Goal: Navigation & Orientation: Find specific page/section

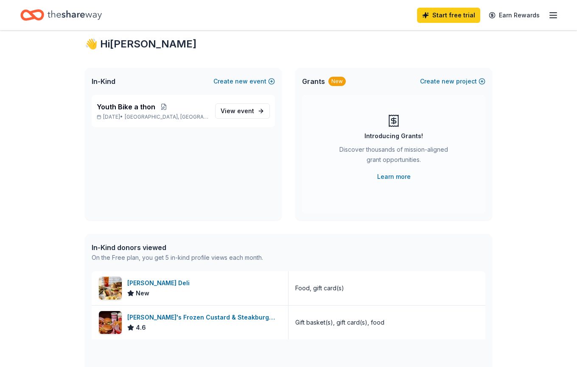
scroll to position [19, 0]
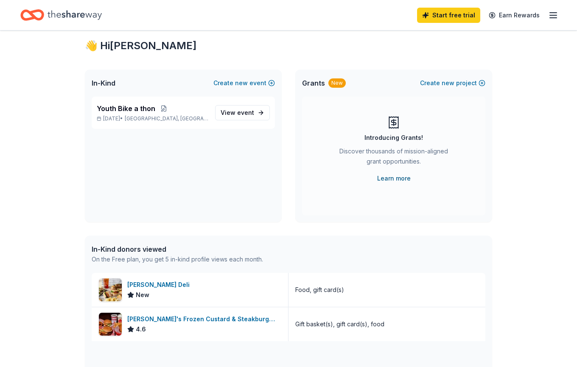
click at [394, 179] on link "Learn more" at bounding box center [394, 179] width 34 height 10
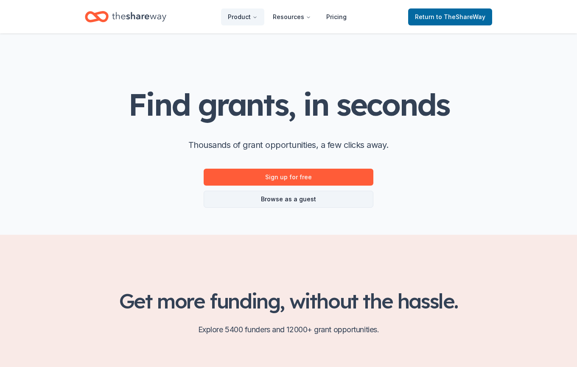
click at [296, 198] on link "Browse as a guest" at bounding box center [289, 199] width 170 height 17
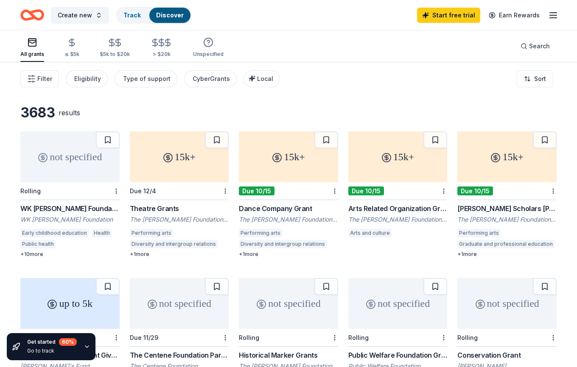
click at [33, 14] on icon "Home" at bounding box center [36, 15] width 13 height 8
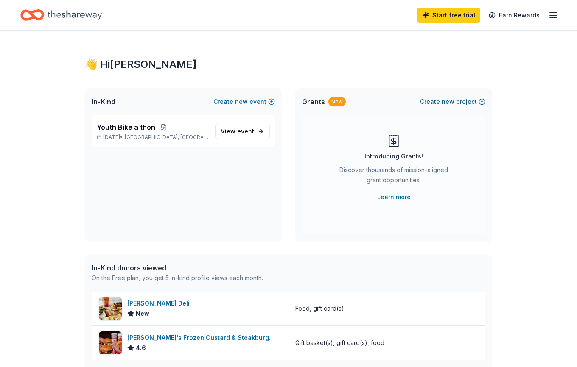
click at [447, 101] on span "new" at bounding box center [448, 102] width 13 height 10
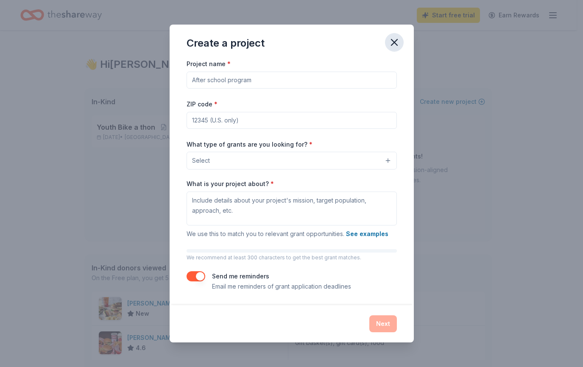
click at [396, 41] on icon "button" at bounding box center [395, 42] width 12 height 12
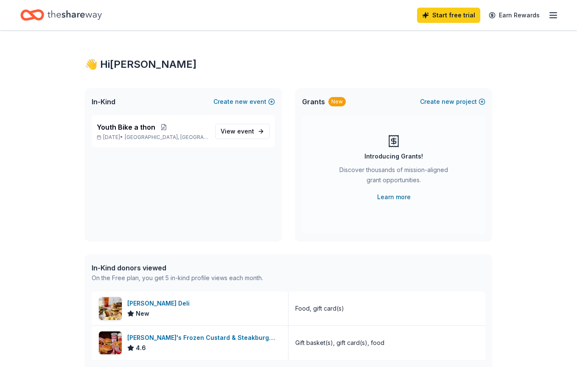
click at [553, 15] on line "button" at bounding box center [553, 15] width 7 height 0
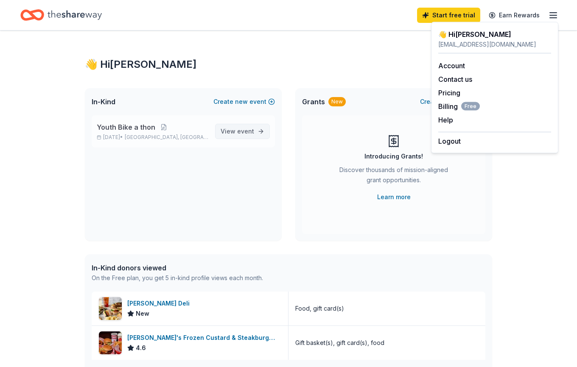
click at [245, 132] on span "event" at bounding box center [245, 131] width 17 height 7
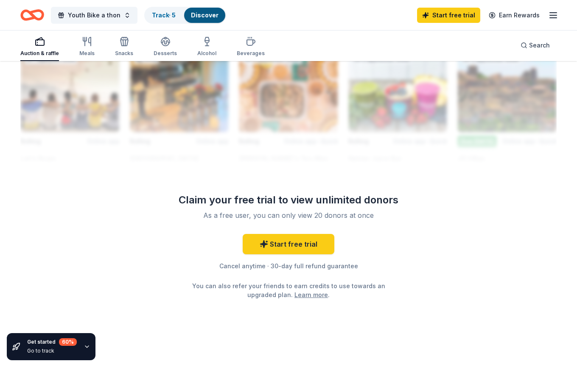
scroll to position [766, 0]
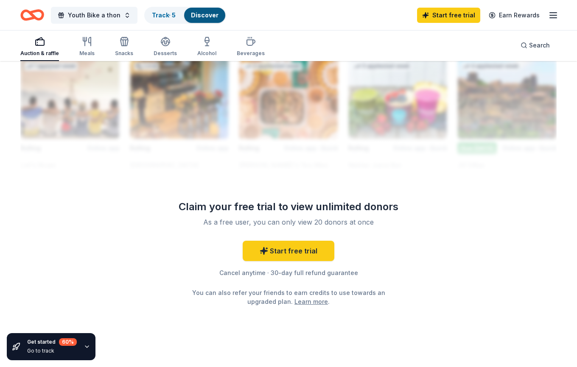
click at [86, 347] on icon "button" at bounding box center [87, 347] width 7 height 7
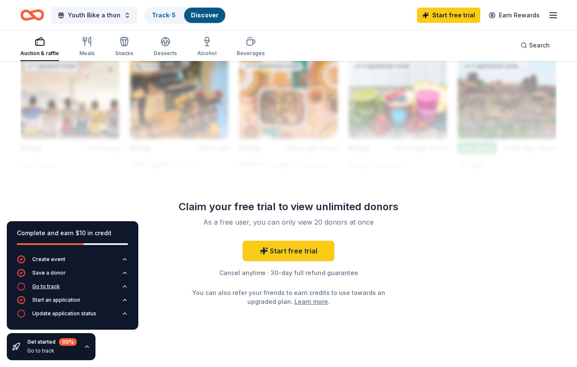
click at [50, 287] on div "Go to track" at bounding box center [46, 286] width 28 height 7
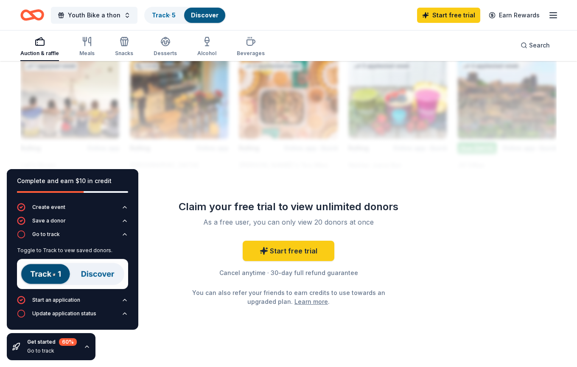
click at [50, 275] on img at bounding box center [72, 274] width 111 height 30
click at [104, 275] on img at bounding box center [72, 274] width 111 height 30
click at [94, 273] on img at bounding box center [72, 274] width 111 height 30
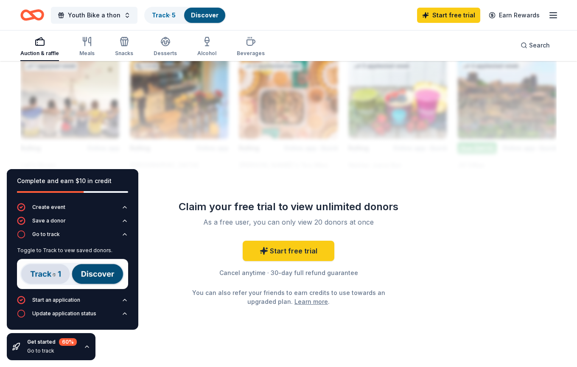
click at [57, 274] on img at bounding box center [72, 274] width 111 height 30
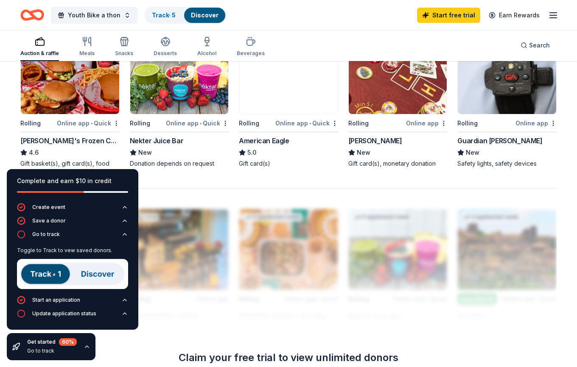
scroll to position [531, 0]
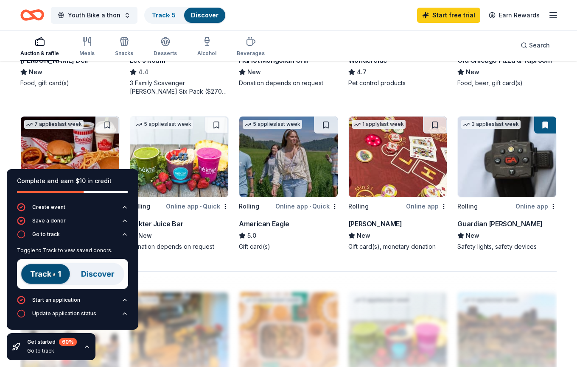
click at [44, 51] on div "Auction & raffle" at bounding box center [39, 53] width 39 height 7
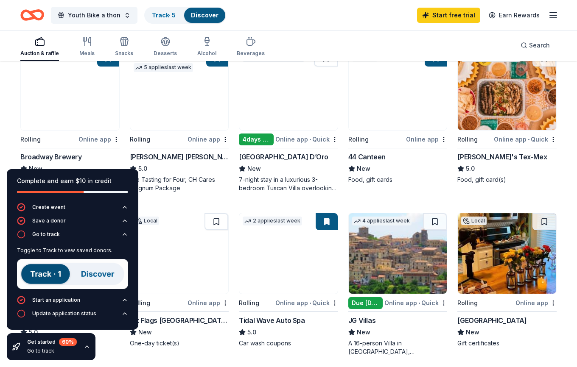
scroll to position [109, 0]
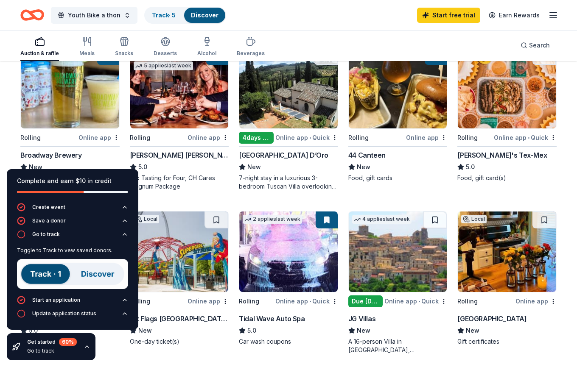
click at [168, 199] on div "Local Rolling Online app Broadway Brewery New Beer, gift card(s), food Top rate…" at bounding box center [288, 361] width 536 height 626
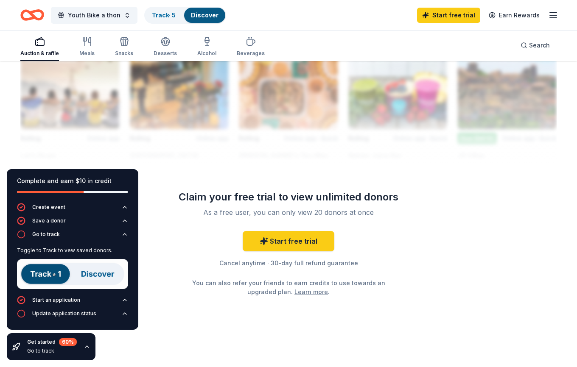
scroll to position [776, 0]
click at [93, 273] on img at bounding box center [72, 274] width 111 height 30
click at [86, 52] on div "Meals" at bounding box center [86, 53] width 15 height 7
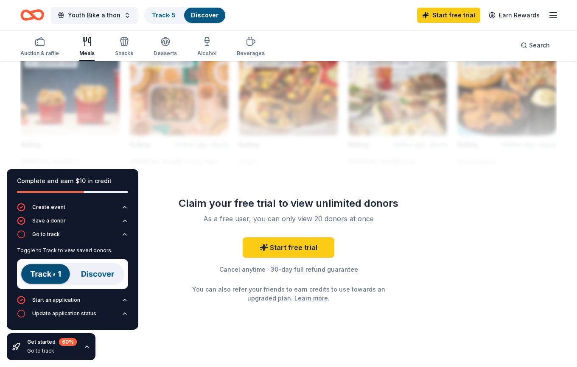
scroll to position [737, 0]
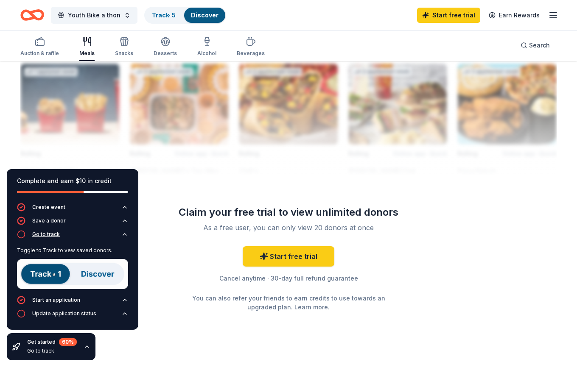
click at [21, 235] on icon "button" at bounding box center [21, 234] width 8 height 8
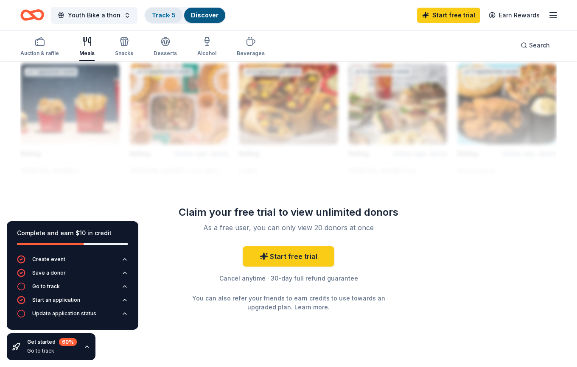
click at [165, 16] on link "Track · 5" at bounding box center [164, 14] width 24 height 7
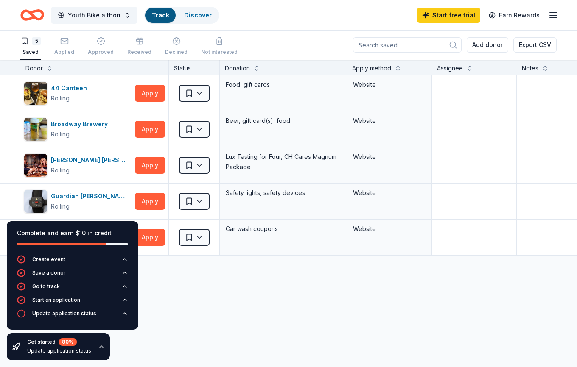
scroll to position [0, 0]
click at [163, 16] on link "Track" at bounding box center [160, 14] width 17 height 7
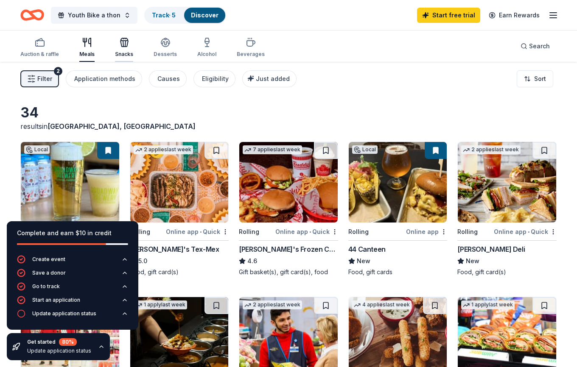
click at [125, 56] on div "Snacks" at bounding box center [124, 54] width 18 height 7
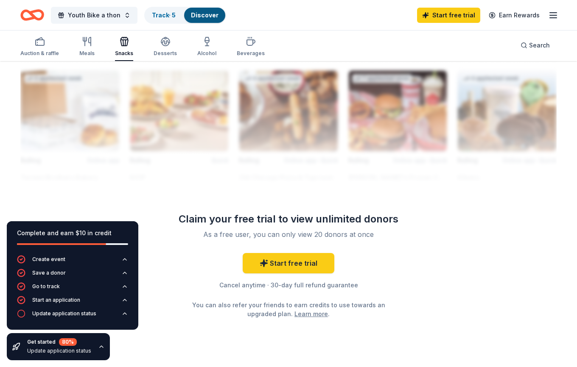
scroll to position [761, 0]
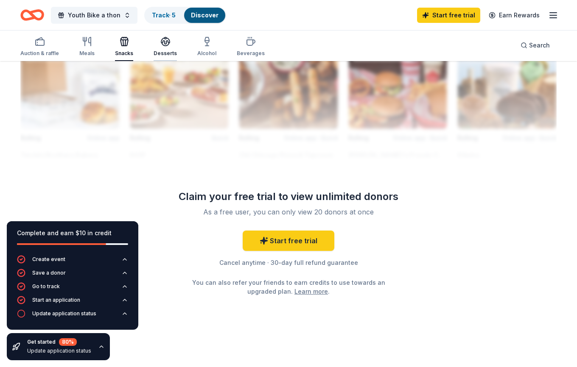
click at [162, 48] on div "Desserts" at bounding box center [165, 46] width 23 height 20
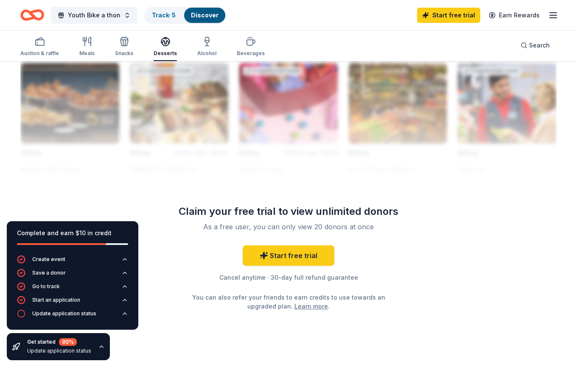
scroll to position [770, 0]
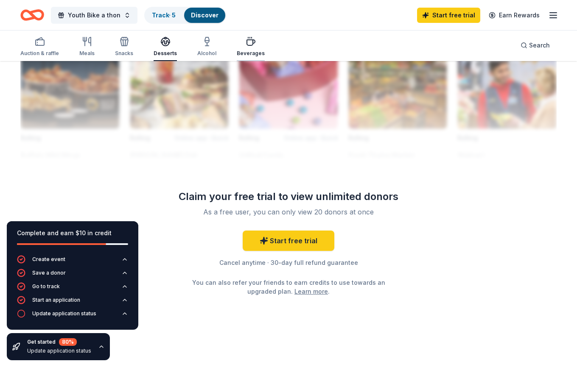
click at [249, 52] on div "Beverages" at bounding box center [251, 53] width 28 height 7
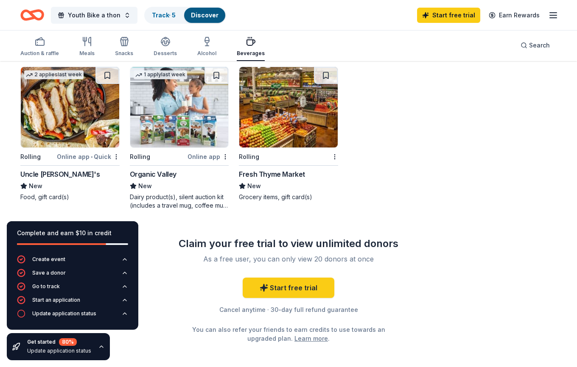
scroll to position [404, 0]
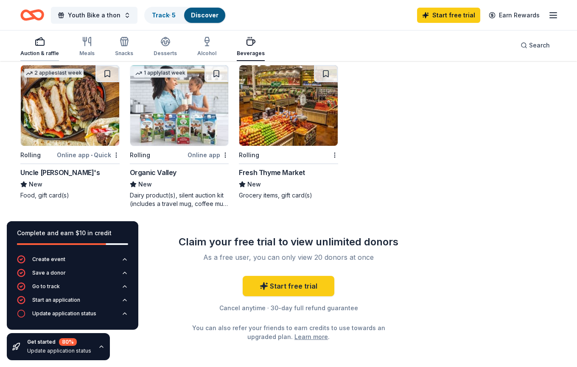
click at [38, 53] on div "Auction & raffle" at bounding box center [39, 53] width 39 height 7
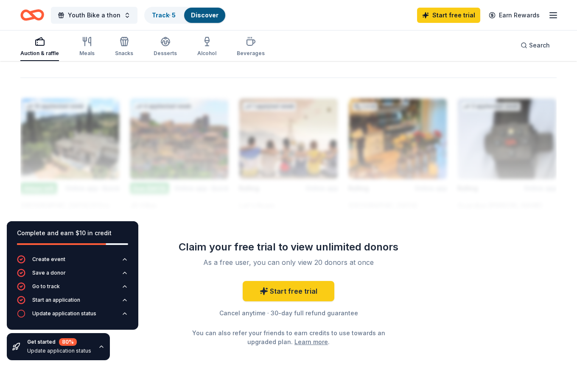
scroll to position [740, 0]
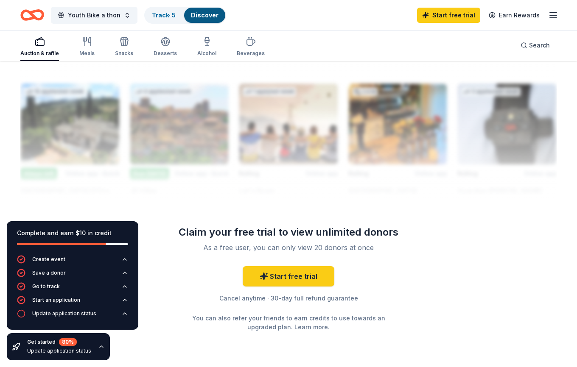
click at [98, 346] on icon "button" at bounding box center [101, 347] width 7 height 7
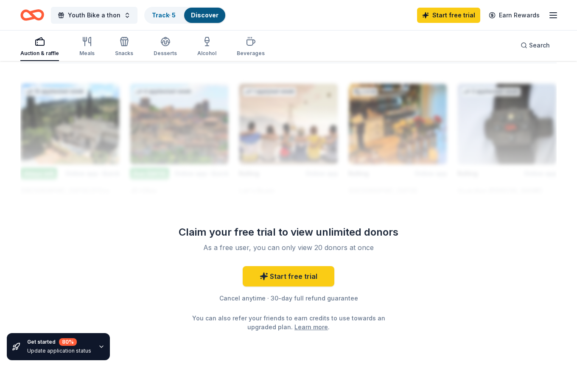
click at [99, 346] on icon "button" at bounding box center [101, 347] width 7 height 7
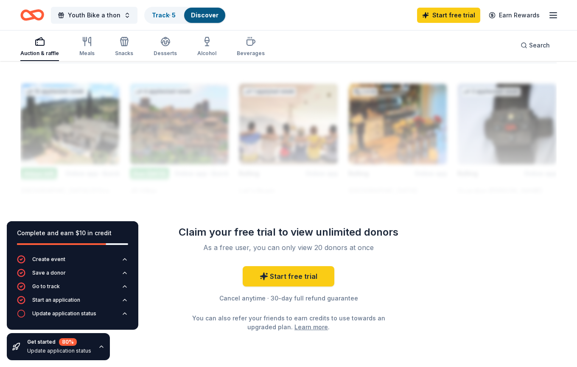
click at [100, 346] on icon "button" at bounding box center [101, 347] width 3 height 2
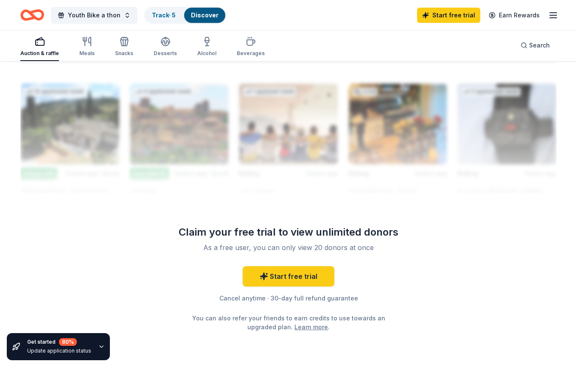
click at [98, 346] on icon "button" at bounding box center [101, 347] width 7 height 7
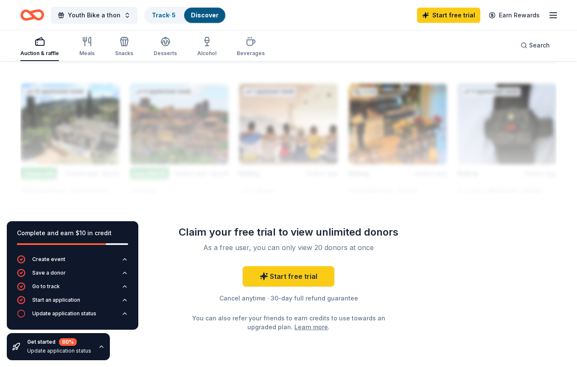
click at [203, 14] on link "Discover" at bounding box center [205, 14] width 28 height 7
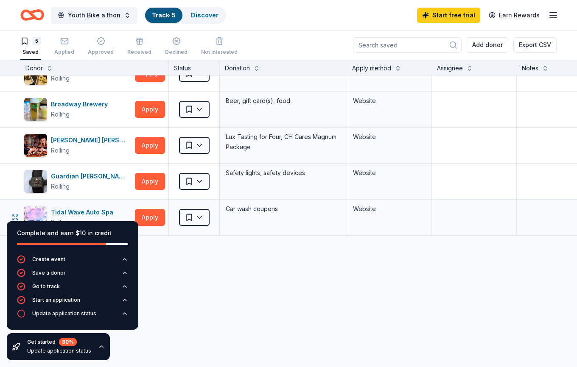
scroll to position [23, 0]
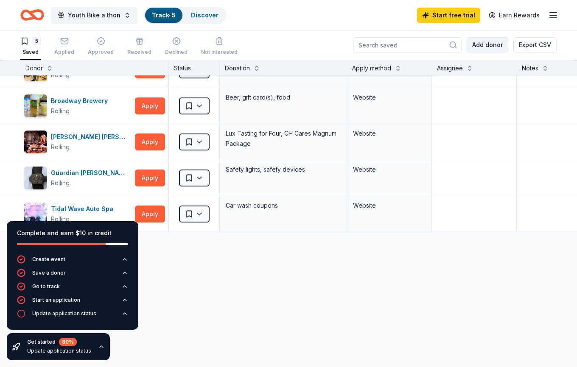
click at [489, 44] on button "Add donor" at bounding box center [488, 44] width 42 height 15
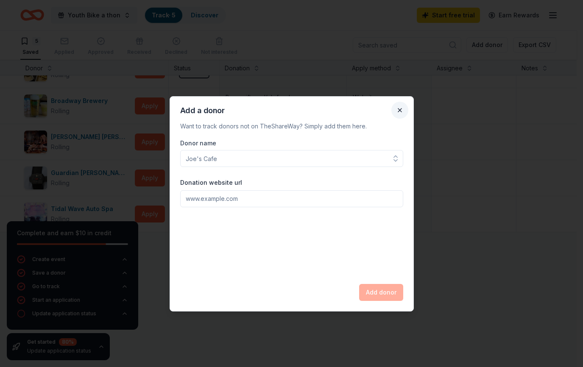
click at [401, 108] on button "Close" at bounding box center [400, 110] width 17 height 17
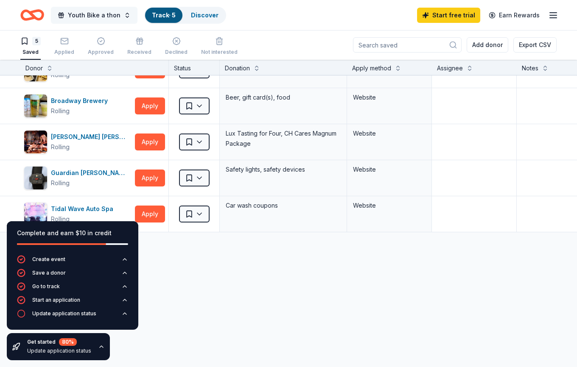
click at [124, 16] on button "Youth Bike a thon" at bounding box center [94, 15] width 87 height 17
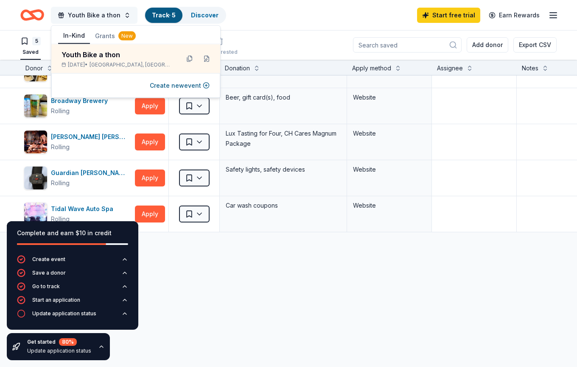
click at [124, 13] on button "Youth Bike a thon" at bounding box center [94, 15] width 87 height 17
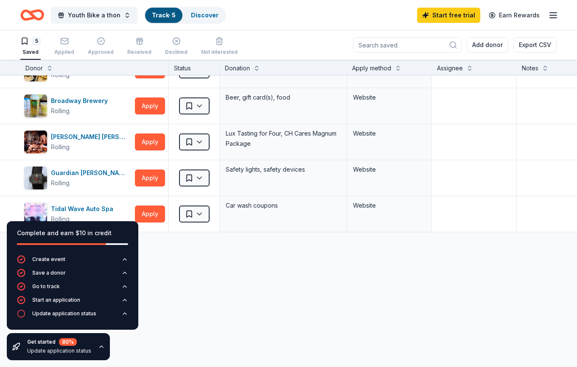
click at [35, 14] on icon "Home" at bounding box center [32, 15] width 24 height 20
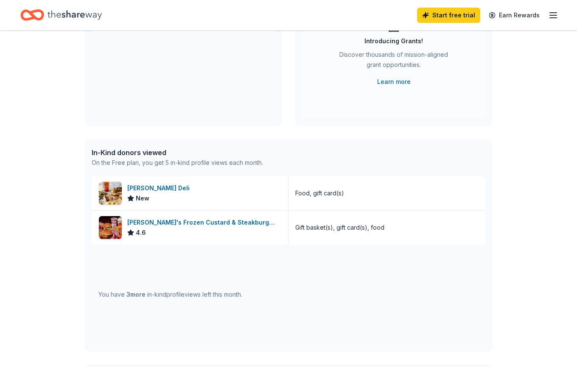
scroll to position [117, 0]
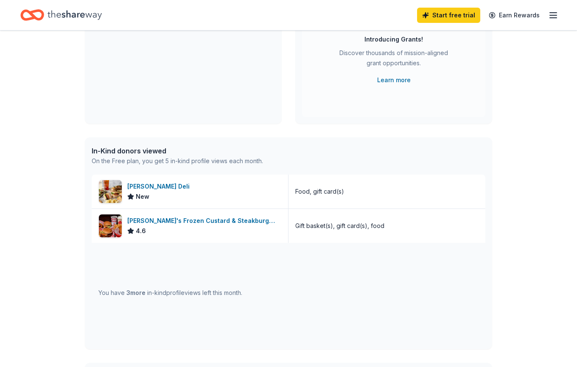
click at [555, 14] on icon "button" at bounding box center [553, 15] width 10 height 10
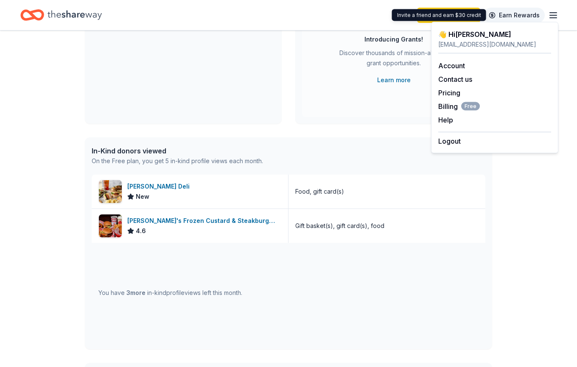
click at [514, 15] on link "Earn Rewards" at bounding box center [514, 15] width 61 height 15
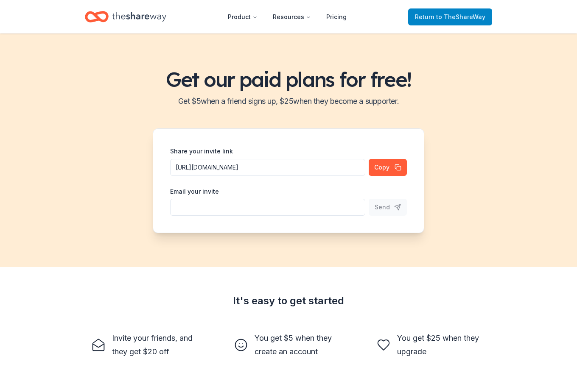
click at [465, 17] on span "to TheShareWay" at bounding box center [460, 16] width 49 height 7
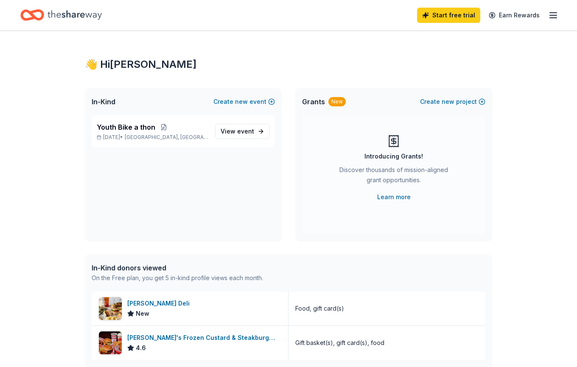
click at [56, 15] on icon "Home" at bounding box center [75, 14] width 54 height 17
